Goal: Navigation & Orientation: Find specific page/section

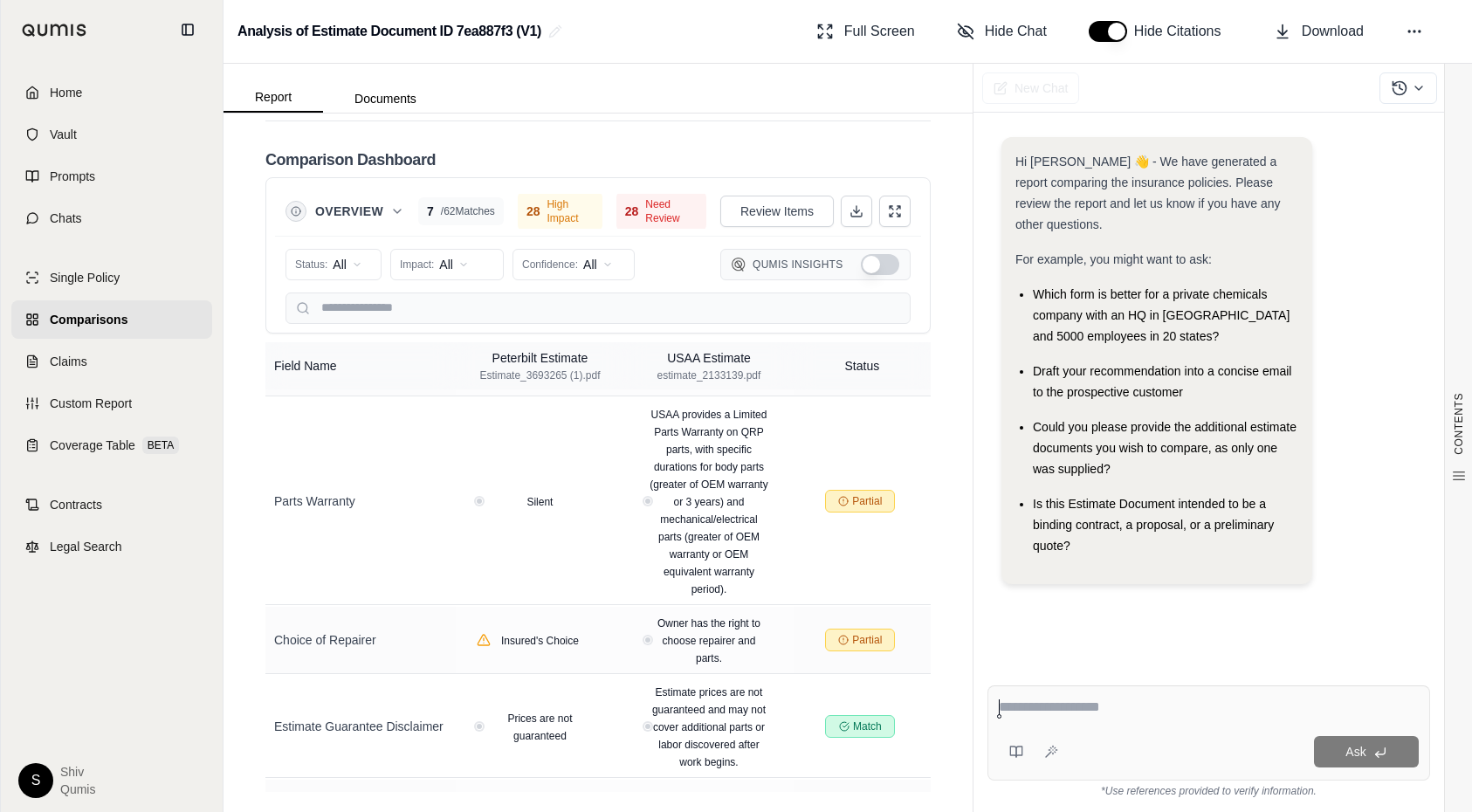
scroll to position [2637, 0]
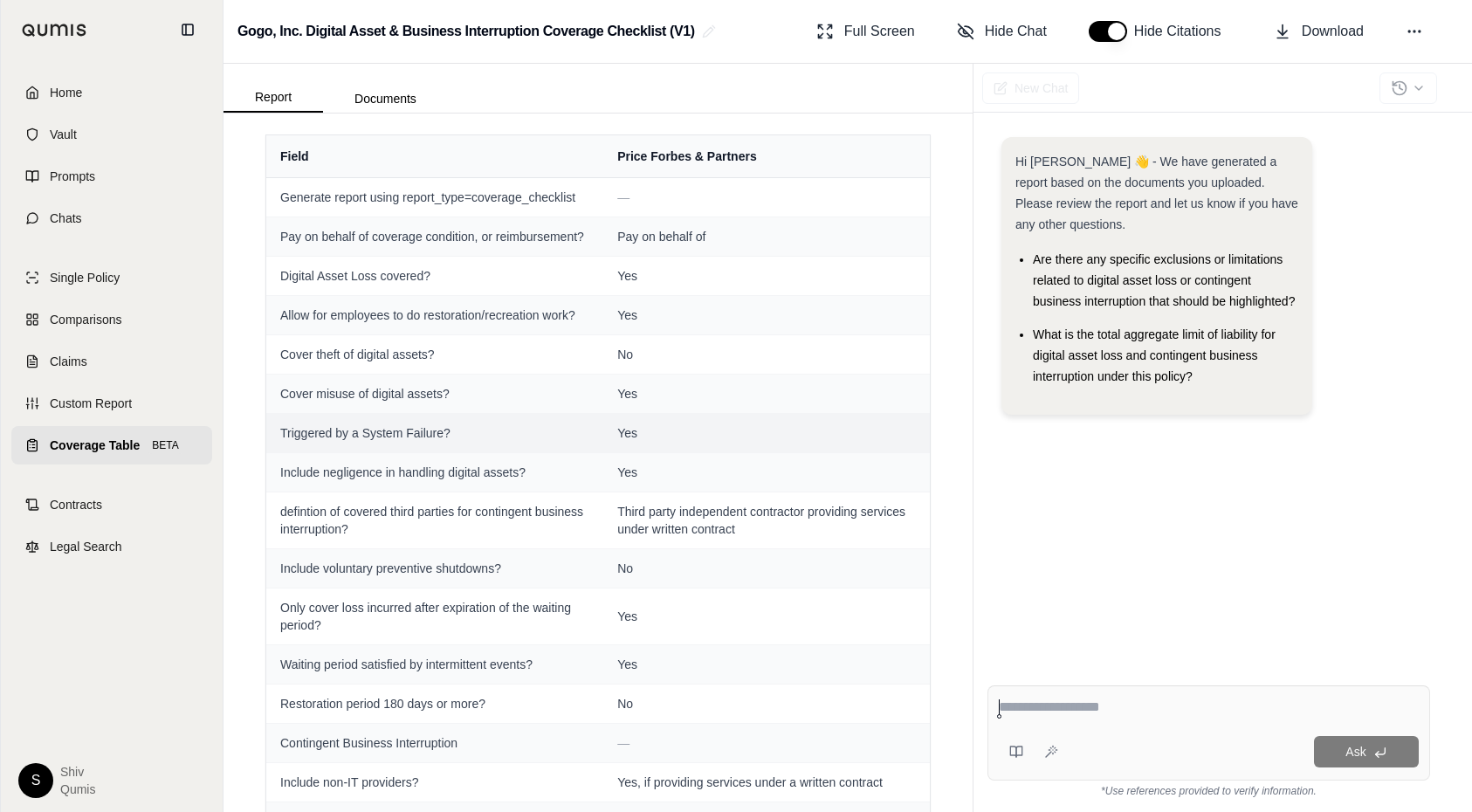
scroll to position [264, 0]
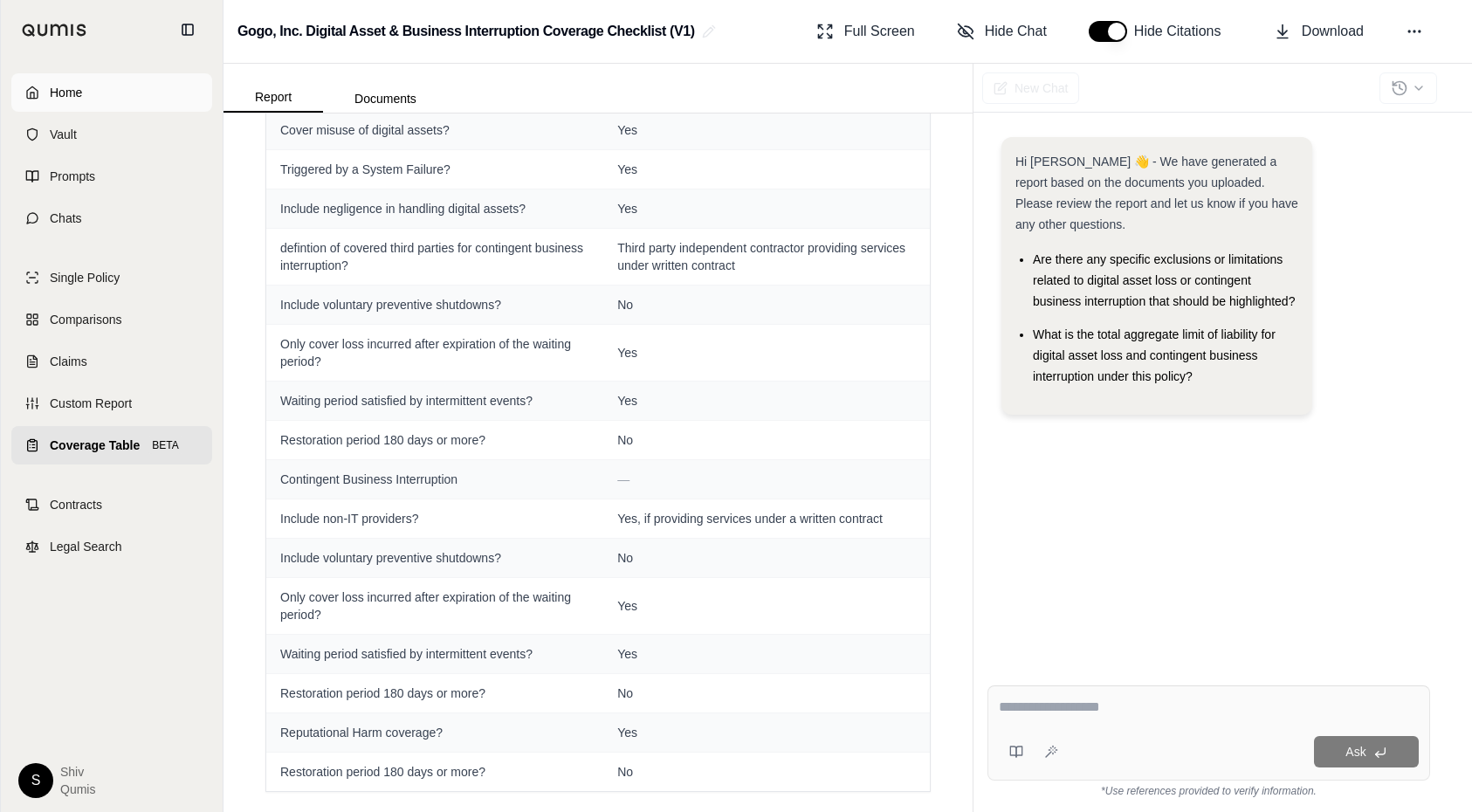
click at [69, 92] on span "Home" at bounding box center [66, 92] width 33 height 17
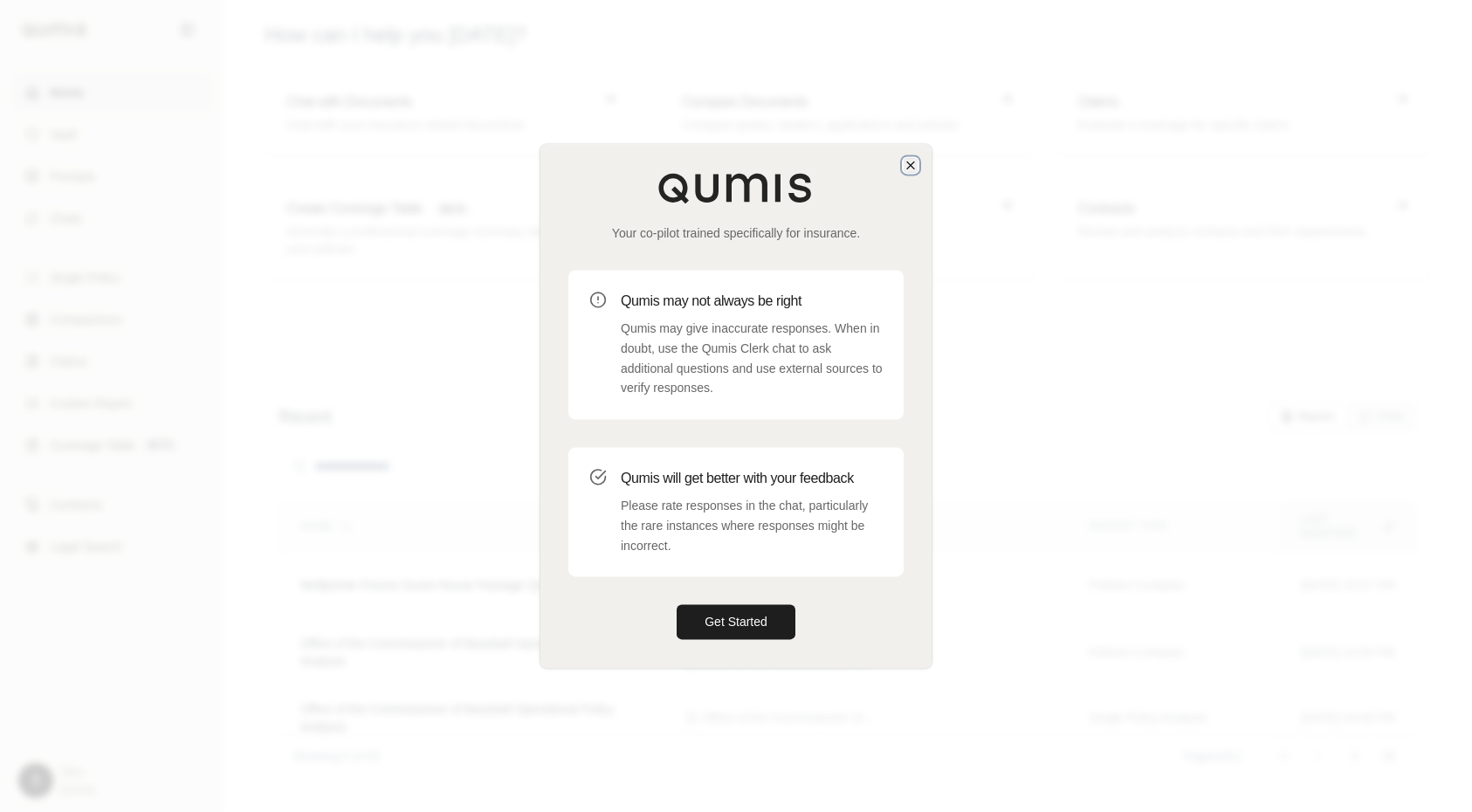
click at [916, 165] on icon "button" at bounding box center [911, 165] width 14 height 14
